Goal: Information Seeking & Learning: Learn about a topic

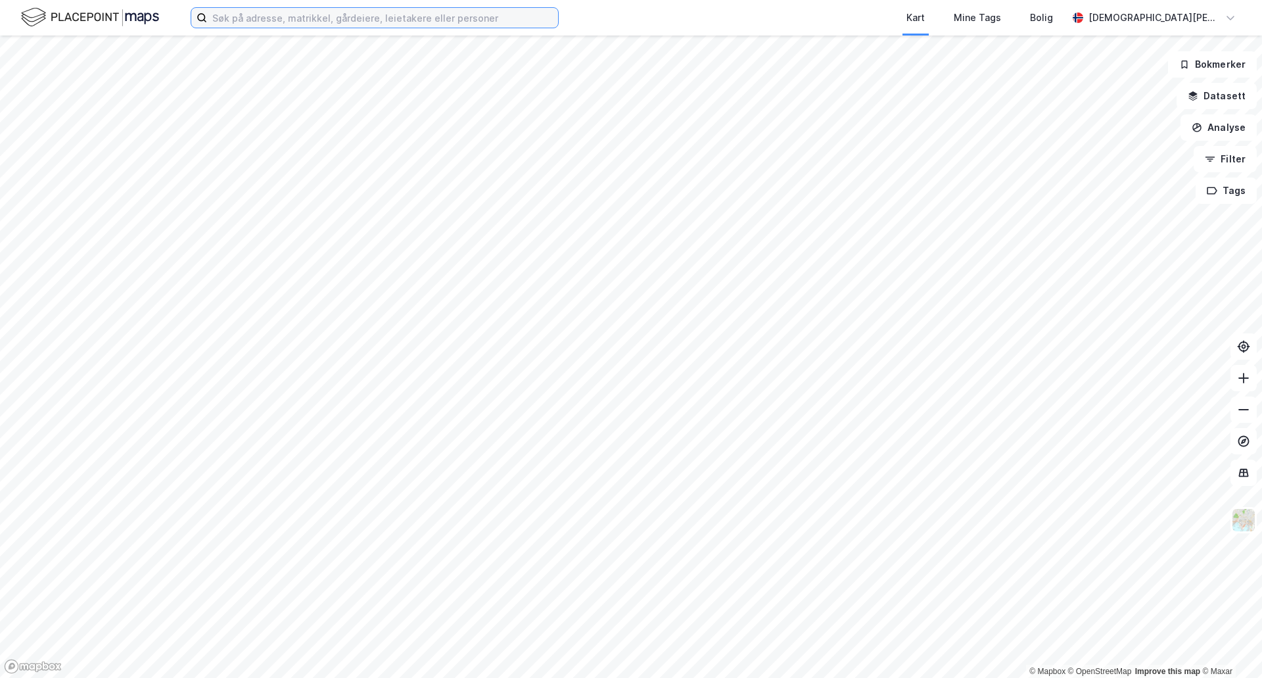
click at [362, 13] on input at bounding box center [382, 18] width 351 height 20
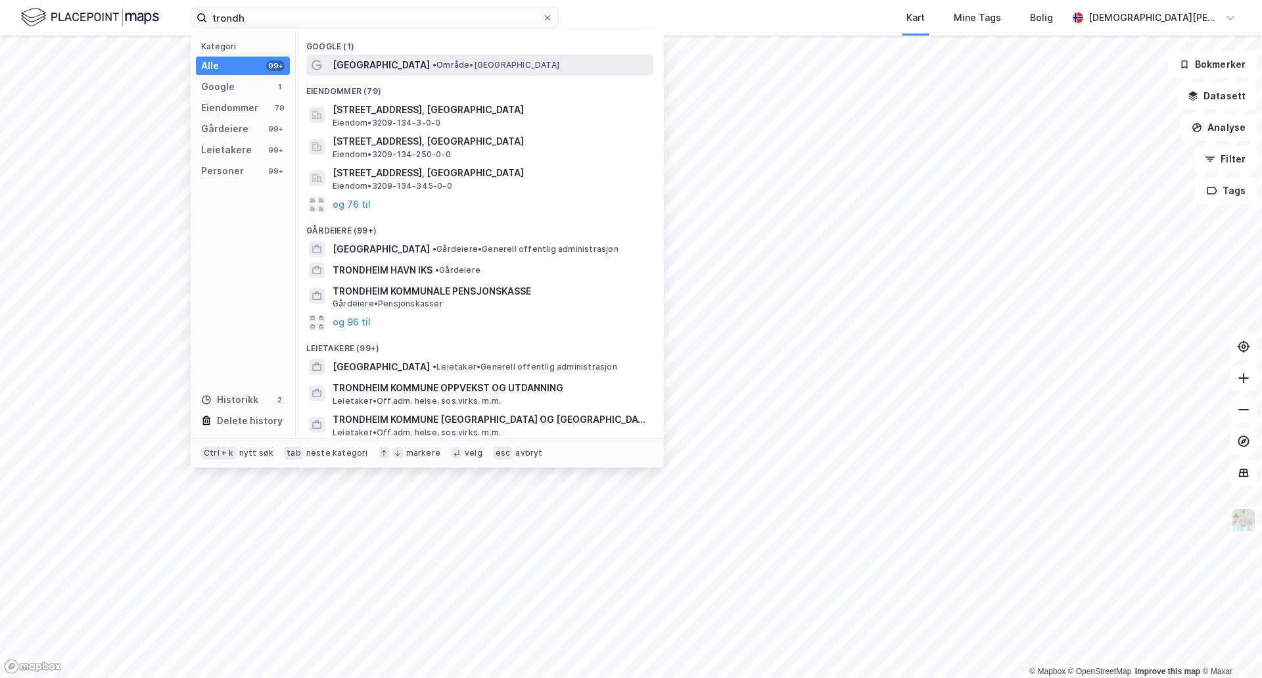
click at [381, 67] on div "[GEOGRAPHIC_DATA] • Område • [GEOGRAPHIC_DATA]" at bounding box center [492, 65] width 318 height 16
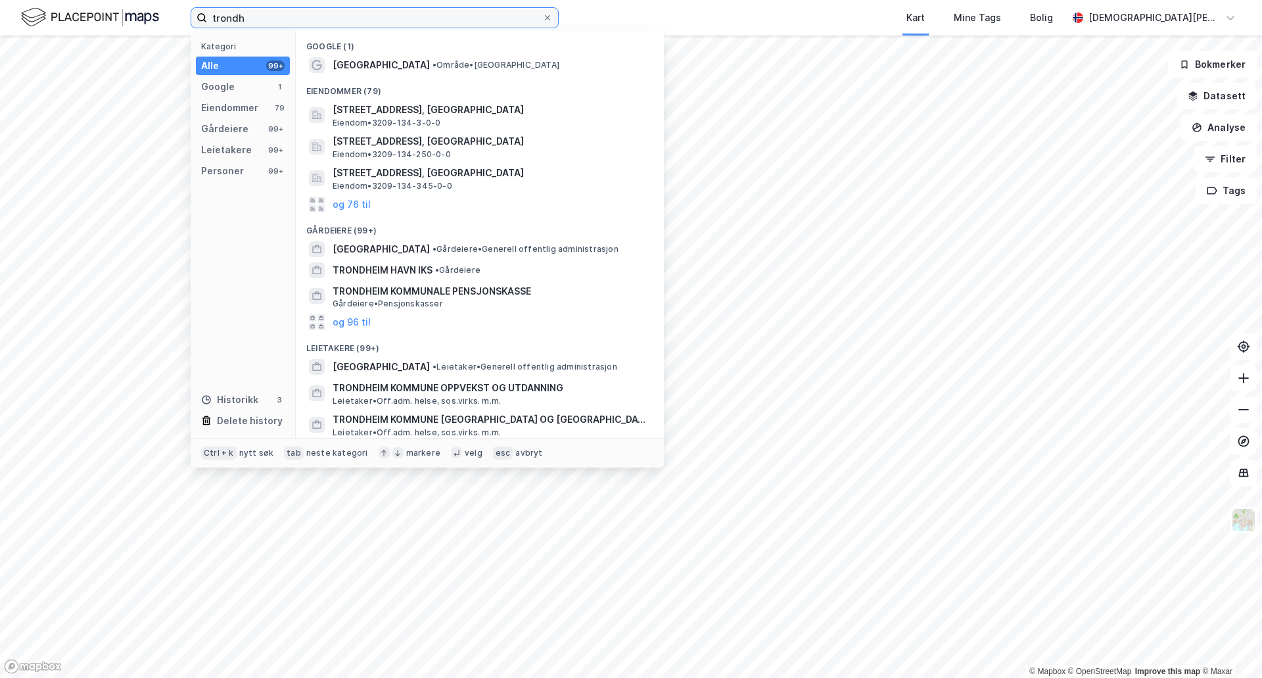
click at [255, 22] on input "trondh" at bounding box center [374, 18] width 335 height 20
click at [172, 21] on div "trondh Kategori Alle 99+ Google 1 Eiendommer 79 Gårdeiere 99+ Leietakere 99+ Pe…" at bounding box center [631, 18] width 1262 height 36
paste input "Reier Søbstads veg 3,"
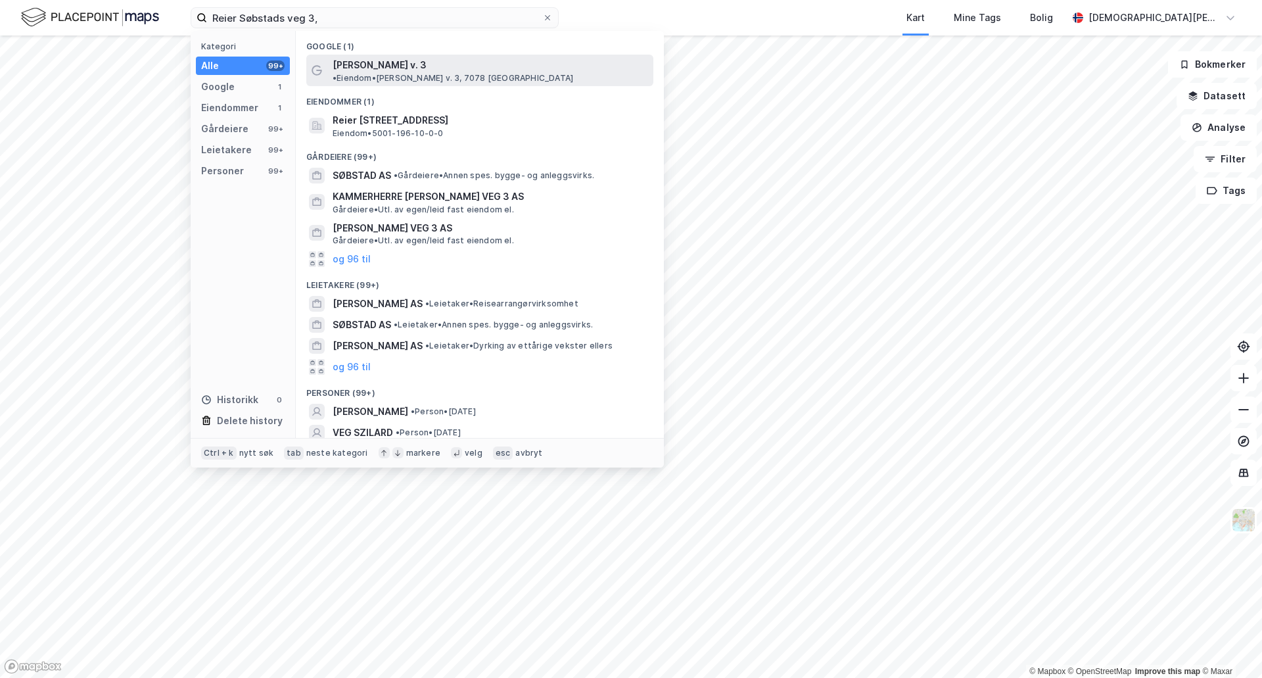
click at [392, 66] on span "[PERSON_NAME] v. 3" at bounding box center [380, 65] width 94 height 16
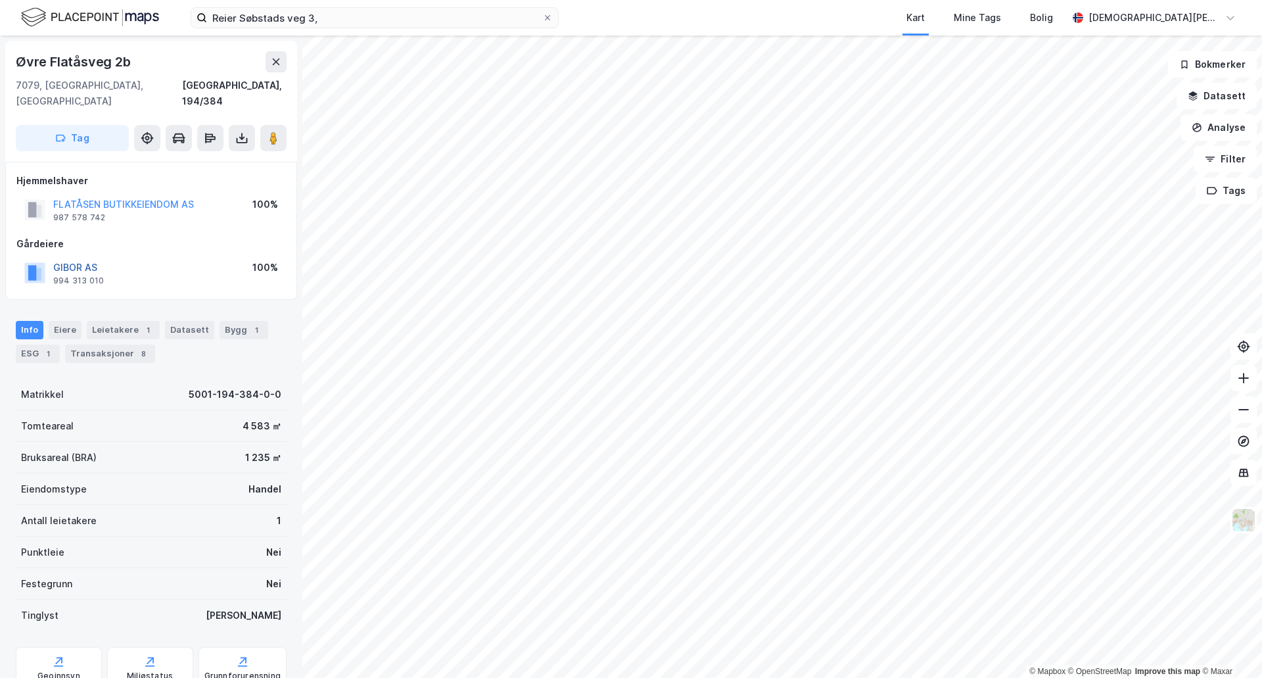
click at [0, 0] on button "GIBOR AS" at bounding box center [0, 0] width 0 height 0
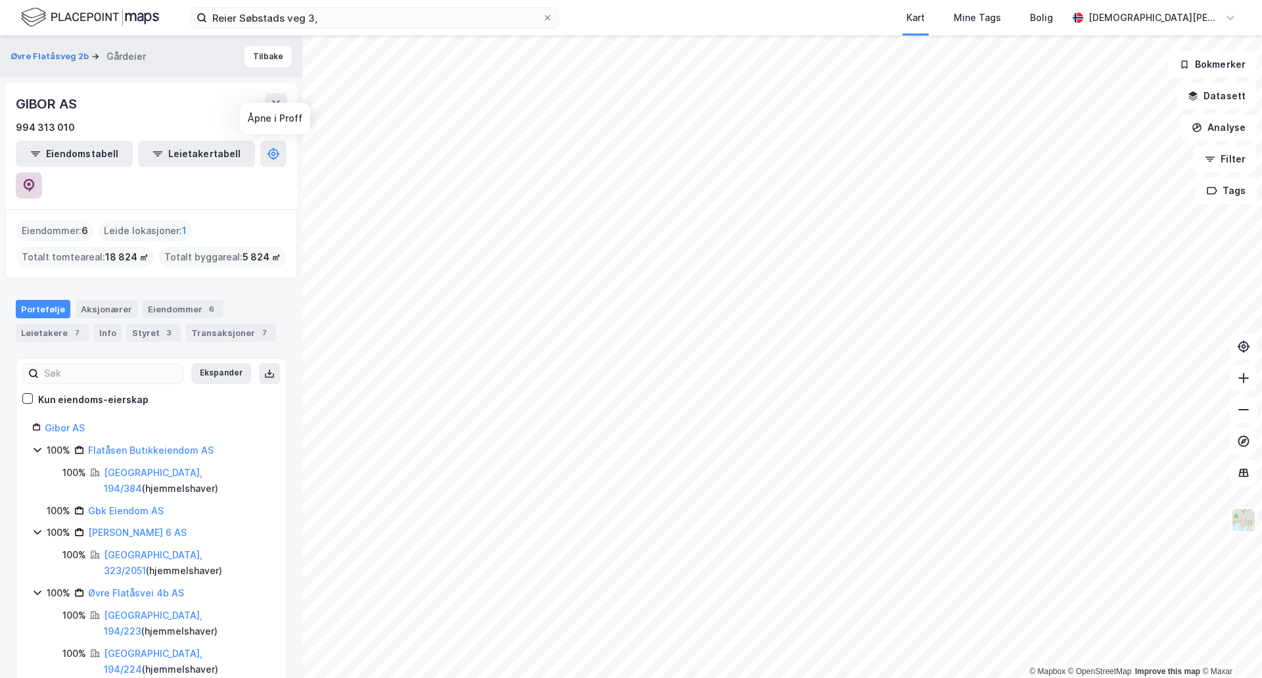
click at [36, 179] on icon at bounding box center [28, 185] width 13 height 13
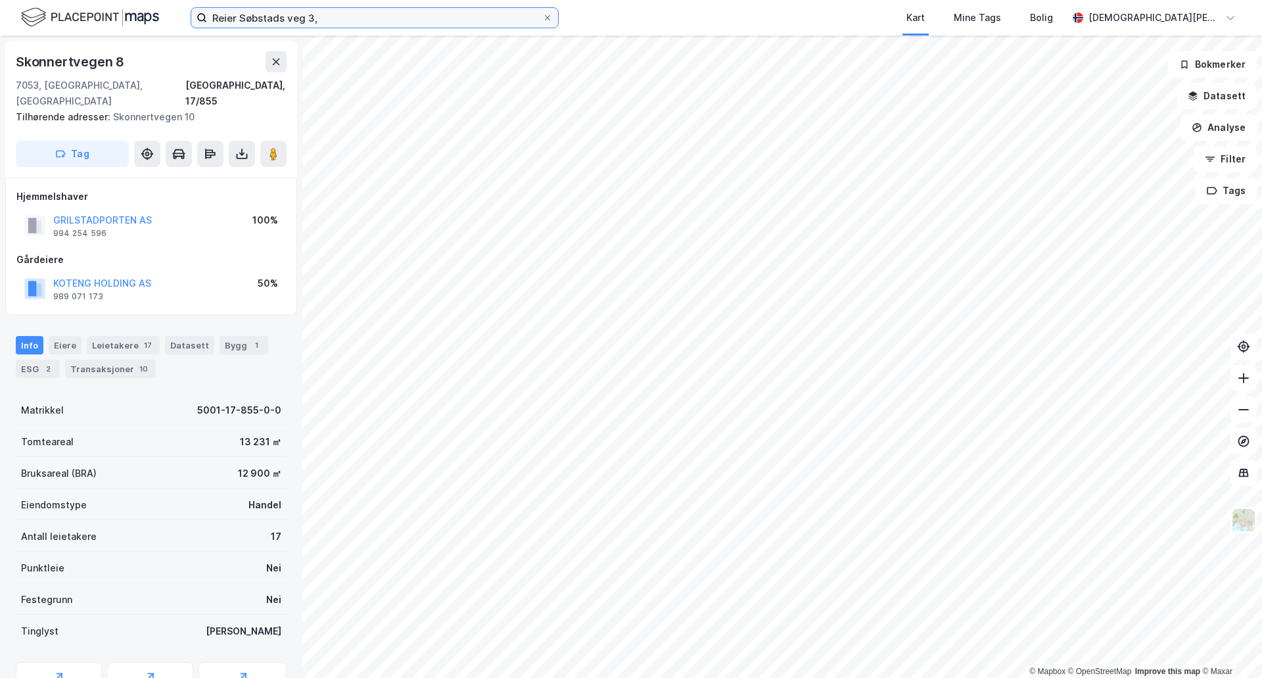
click at [315, 14] on input "Reier Søbstads veg 3," at bounding box center [374, 18] width 335 height 20
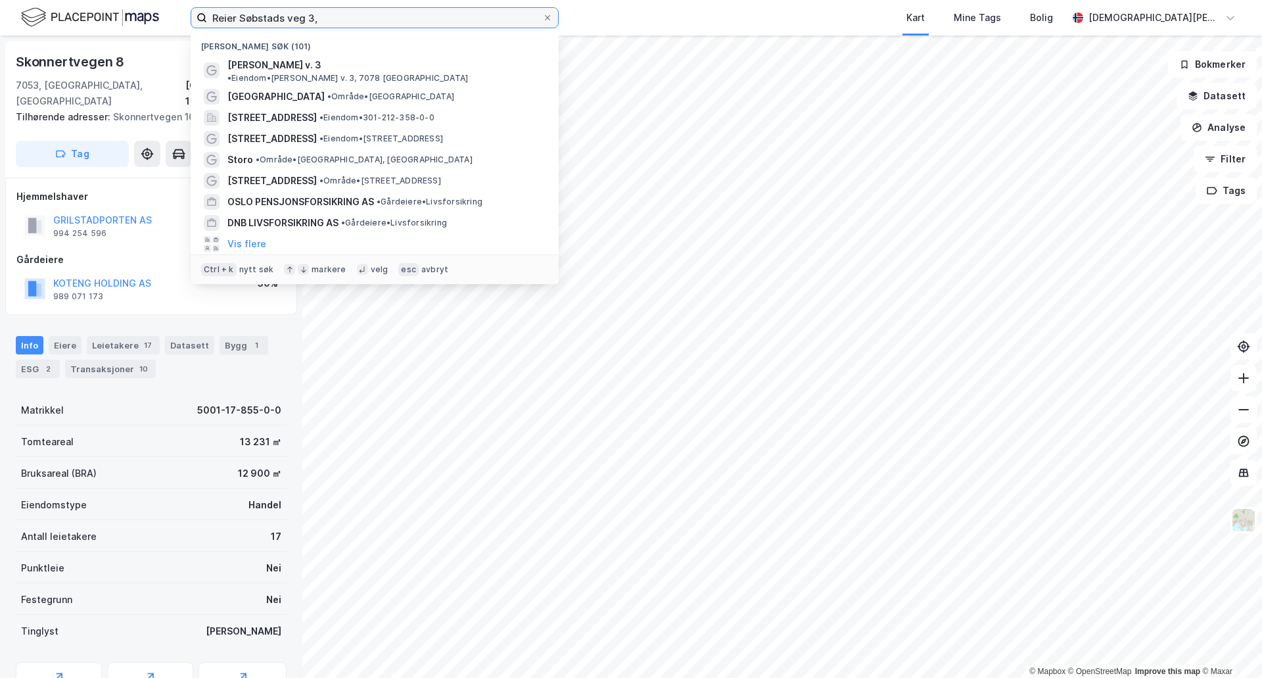
drag, startPoint x: 220, startPoint y: 20, endPoint x: 190, endPoint y: 20, distance: 30.2
click at [190, 20] on div "[PERSON_NAME] veg 3, Nylige søk (101) [PERSON_NAME] v. 3 • Eiendom • Reier Søbs…" at bounding box center [631, 18] width 1262 height 36
paste input "[STREET_ADDRESS],"
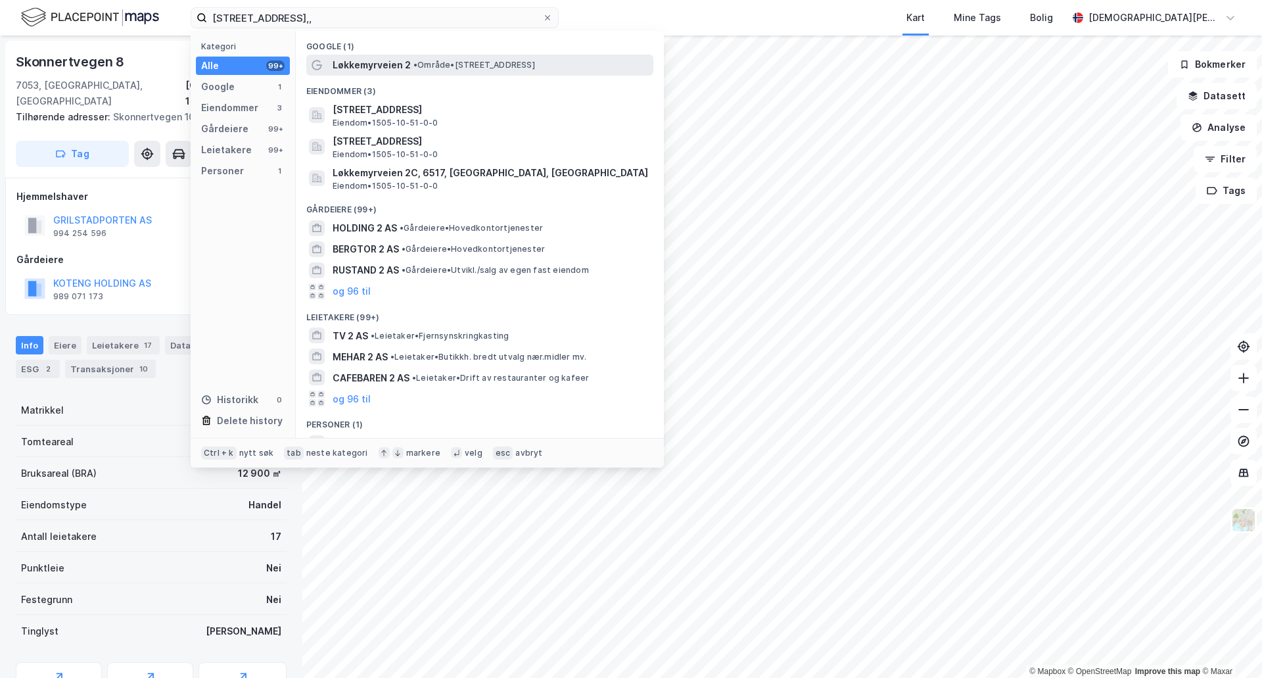
click at [346, 66] on span "Løkkemyrveien 2" at bounding box center [372, 65] width 78 height 16
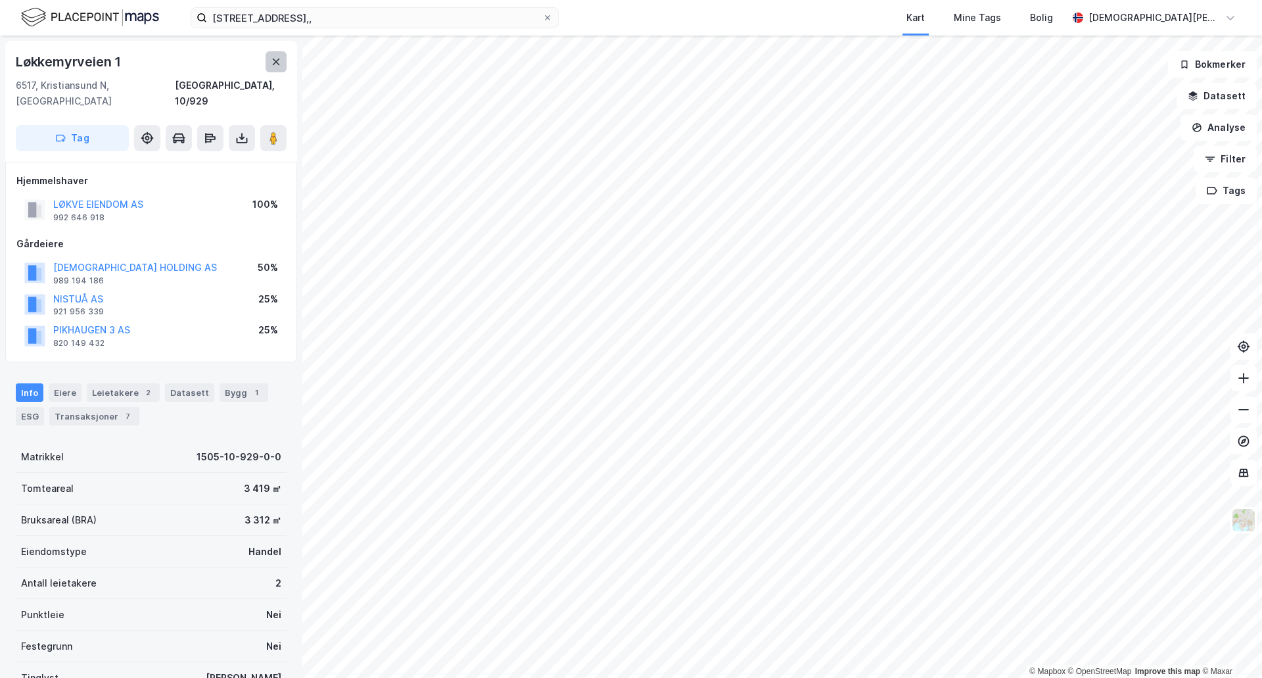
click at [277, 64] on icon at bounding box center [276, 62] width 11 height 11
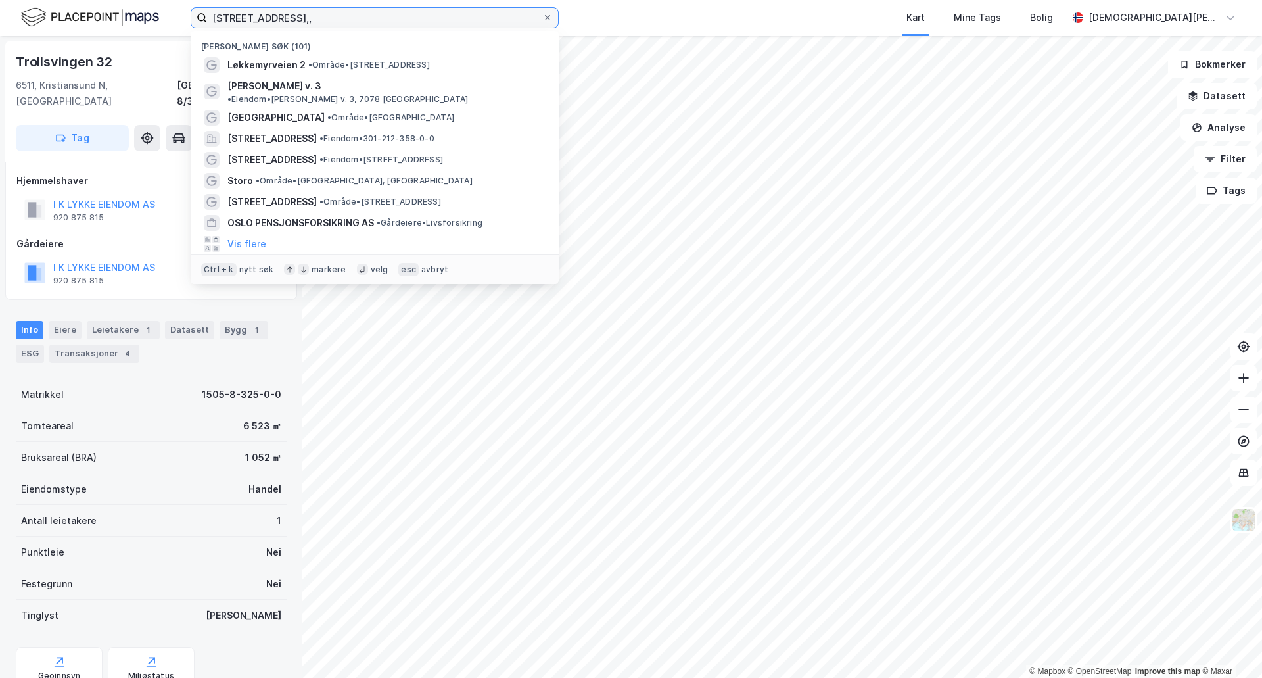
click at [314, 12] on input "[STREET_ADDRESS],," at bounding box center [374, 18] width 335 height 20
drag, startPoint x: 153, startPoint y: 20, endPoint x: 115, endPoint y: 21, distance: 37.5
click at [115, 21] on div "[STREET_ADDRESS],, [PERSON_NAME] søk (101) Løkkemyrveien 2 • Område • [STREET_A…" at bounding box center [631, 18] width 1262 height 36
paste input "undevegen47a"
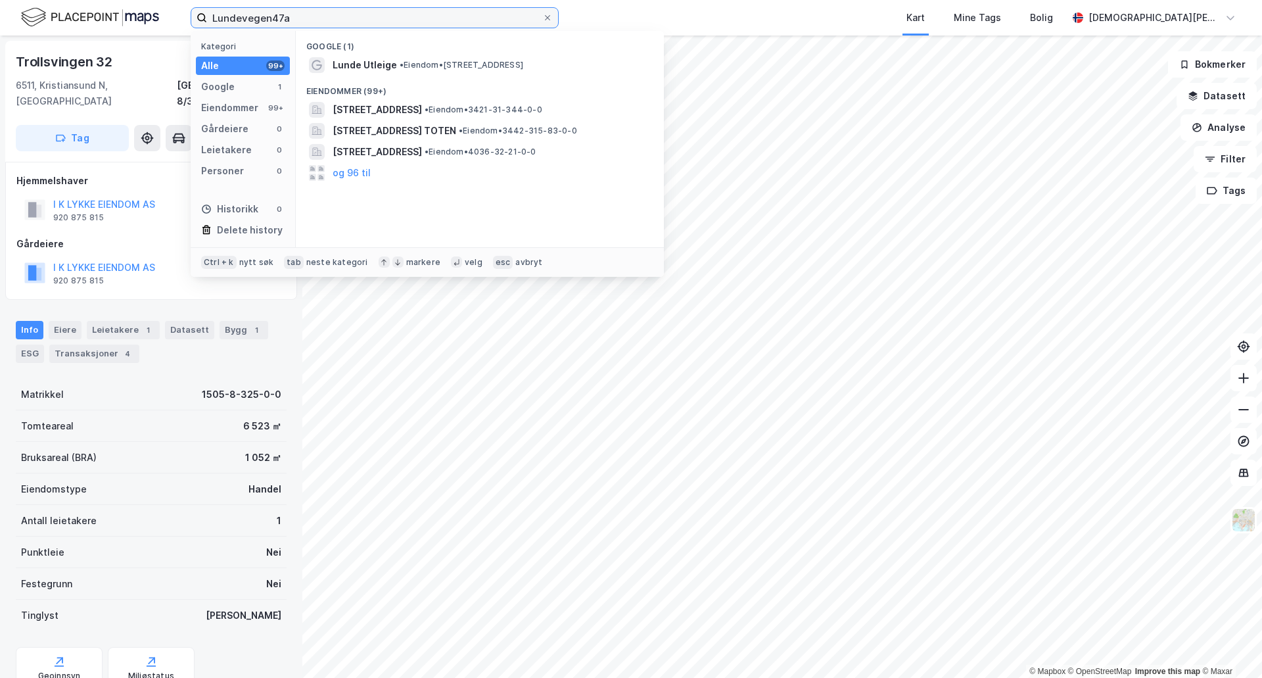
click at [272, 22] on input "Lundevegen47a" at bounding box center [374, 18] width 335 height 20
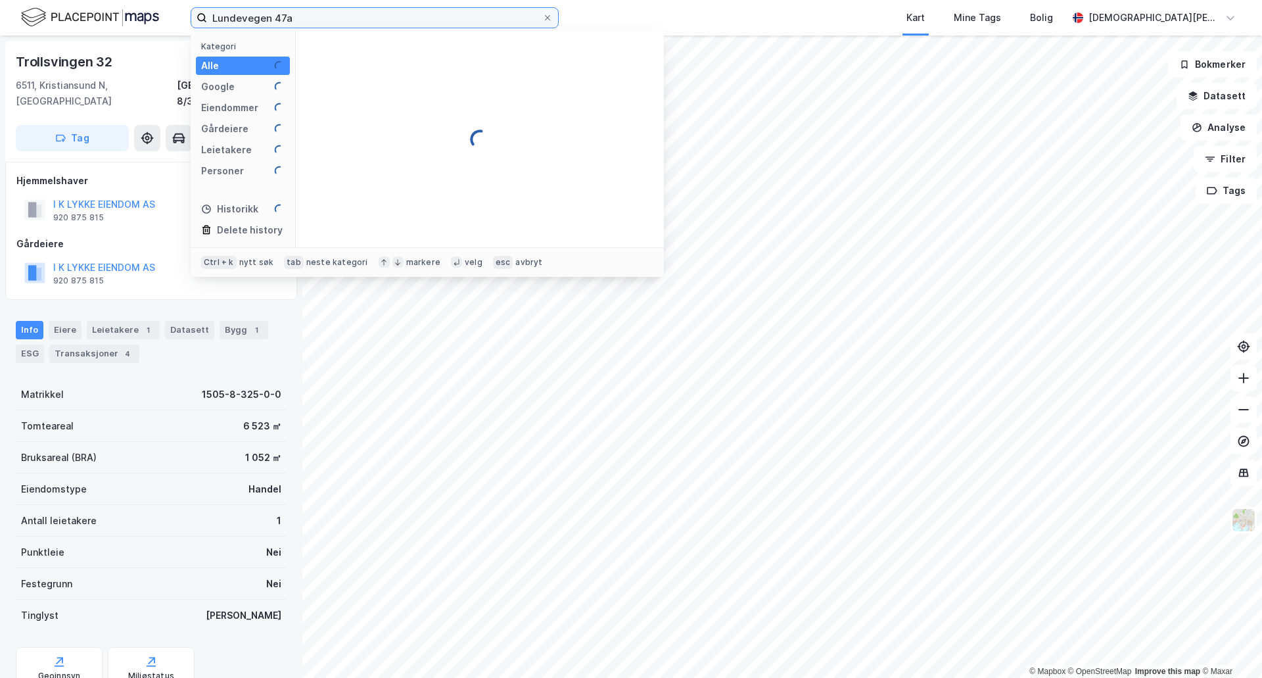
click at [300, 17] on input "Lundevegen 47a" at bounding box center [374, 18] width 335 height 20
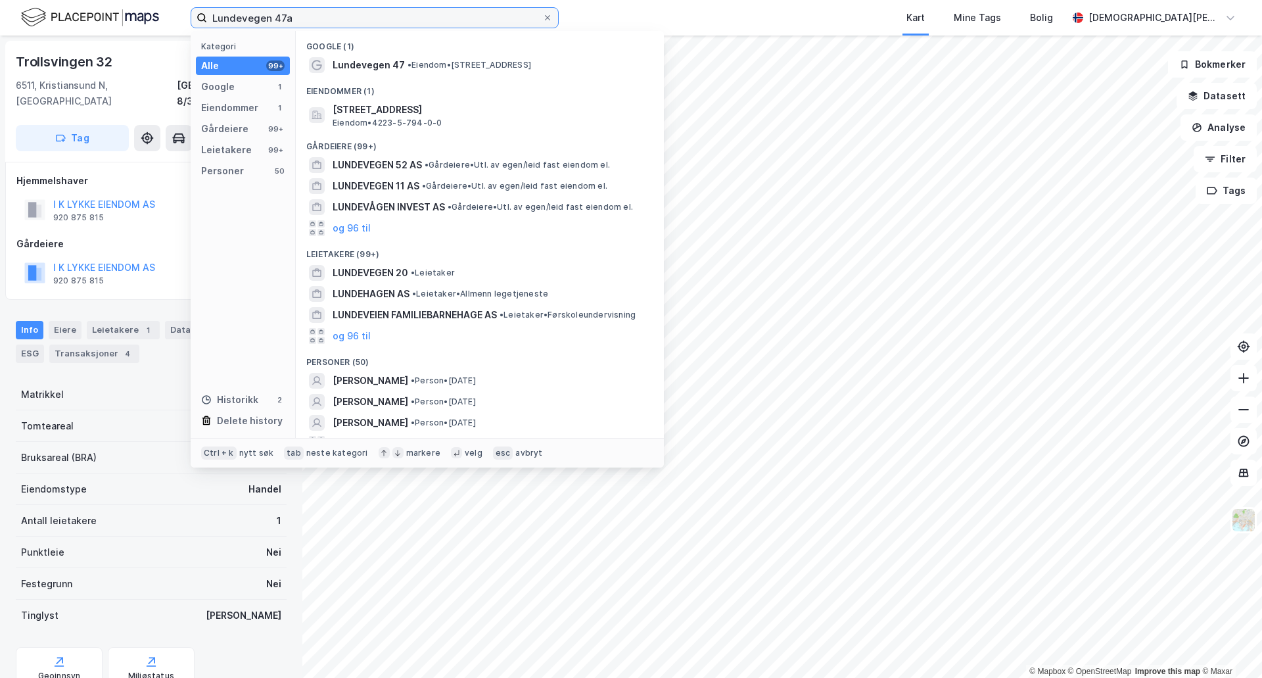
click at [338, 22] on input "Lundevegen 47a" at bounding box center [374, 18] width 335 height 20
type input "Lundevegen 47a"
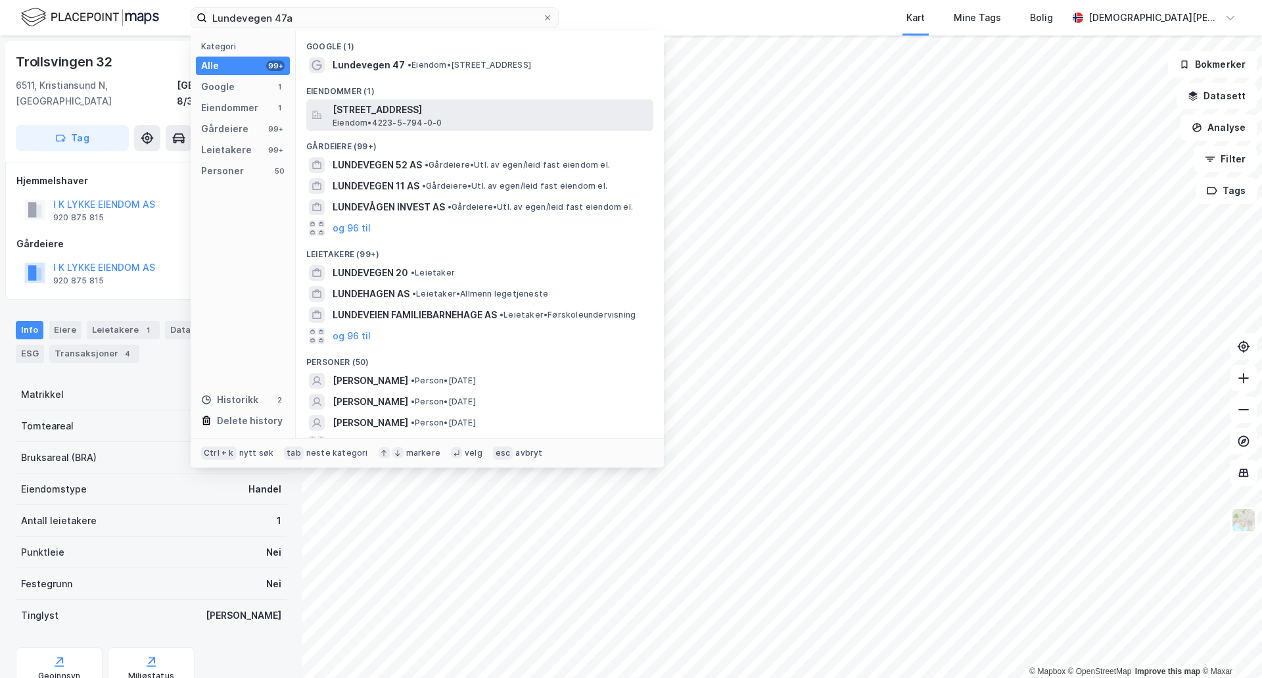
click at [373, 108] on span "[STREET_ADDRESS]" at bounding box center [491, 110] width 316 height 16
